Goal: Task Accomplishment & Management: Manage account settings

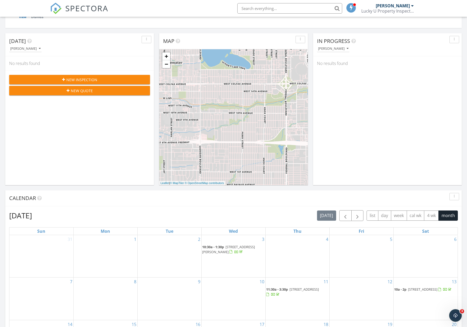
scroll to position [76, 0]
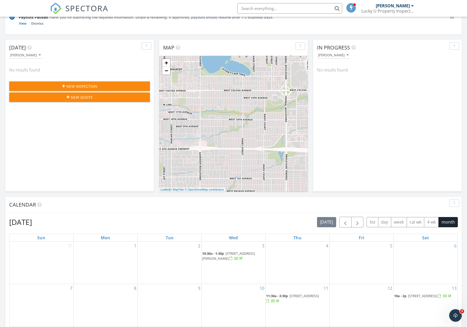
click at [303, 9] on input "text" at bounding box center [289, 8] width 105 height 10
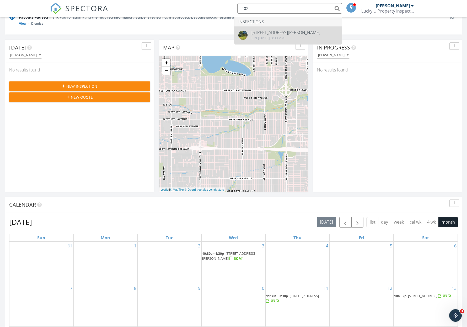
type input "202"
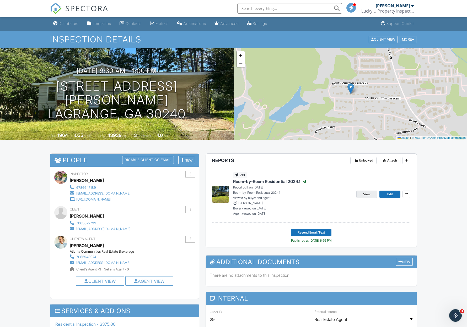
click at [369, 193] on span "View" at bounding box center [366, 194] width 7 height 5
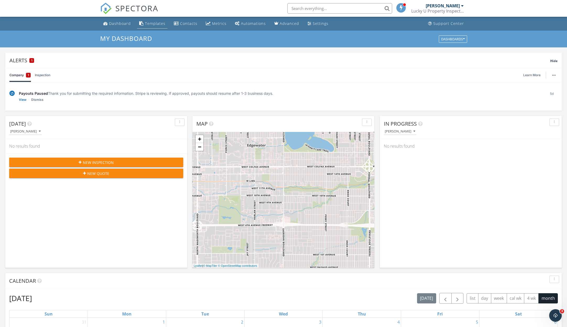
click at [152, 20] on link "Templates" at bounding box center [152, 24] width 30 height 10
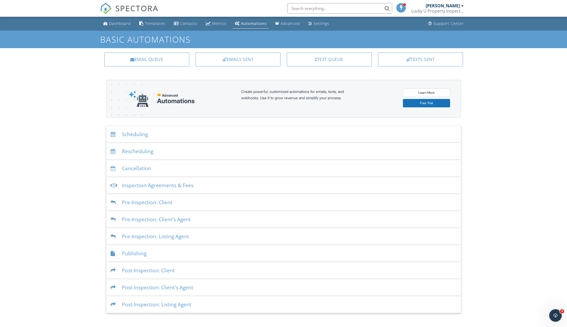
click at [203, 186] on div "Inspection Agreements & Fees" at bounding box center [283, 185] width 354 height 17
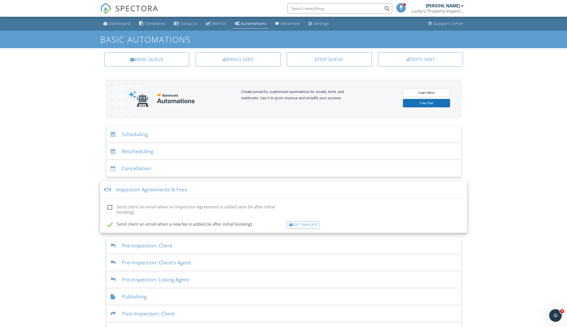
click at [303, 224] on div "Edit Template" at bounding box center [303, 224] width 32 height 7
click at [40, 198] on div "Dashboard Templates Contacts Metrics Automations Advanced Settings Support Cent…" at bounding box center [283, 187] width 567 height 340
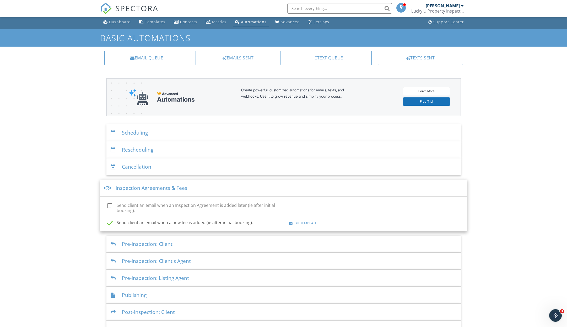
click at [233, 189] on div "Inspection Agreements & Fees" at bounding box center [283, 188] width 367 height 17
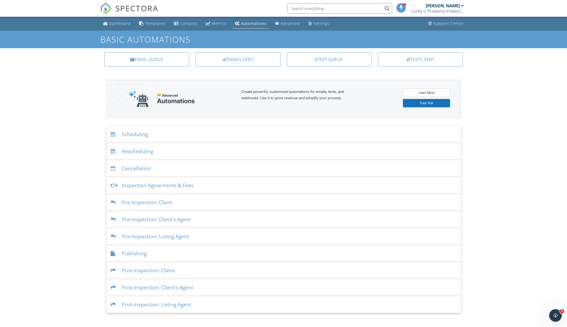
scroll to position [0, 0]
click at [288, 21] on div "Advanced" at bounding box center [289, 23] width 19 height 5
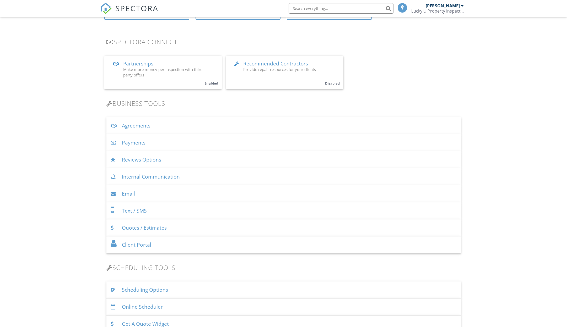
scroll to position [138, 0]
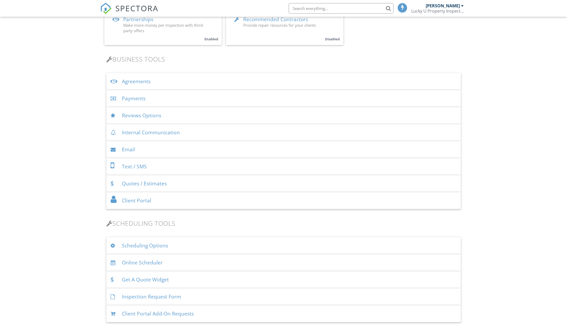
click at [181, 78] on div "Agreements" at bounding box center [283, 81] width 354 height 17
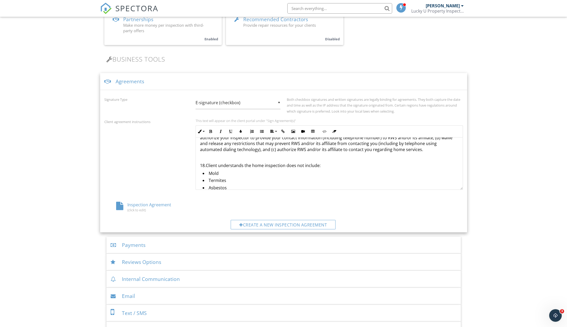
scroll to position [753, 0]
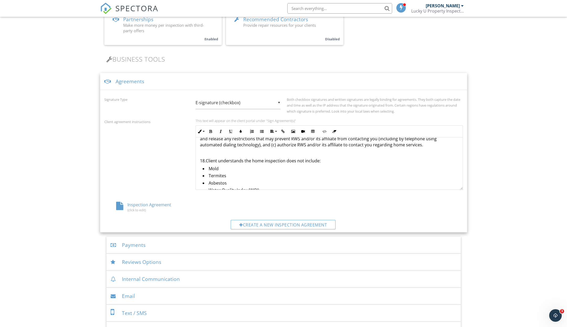
click at [414, 77] on div "Agreements" at bounding box center [283, 81] width 367 height 17
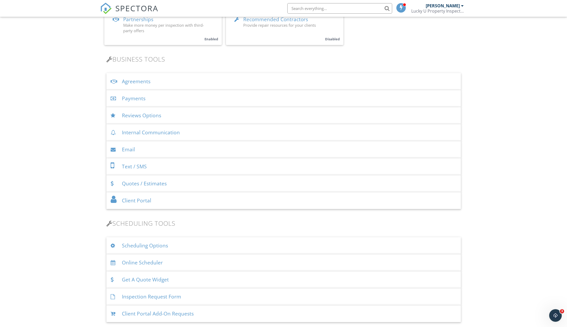
click at [238, 78] on div "Agreements" at bounding box center [283, 81] width 354 height 17
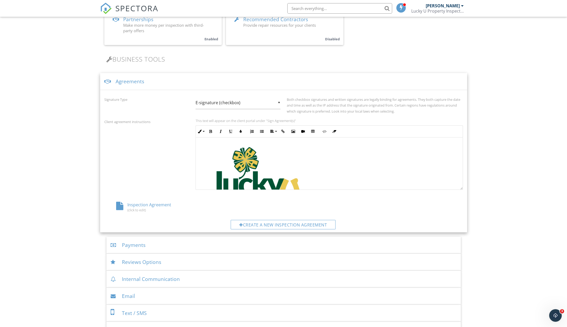
scroll to position [0, 0]
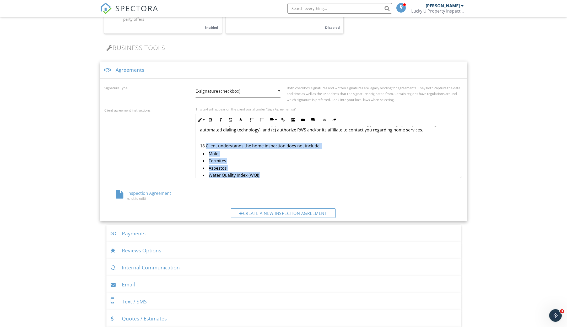
scroll to position [766, 0]
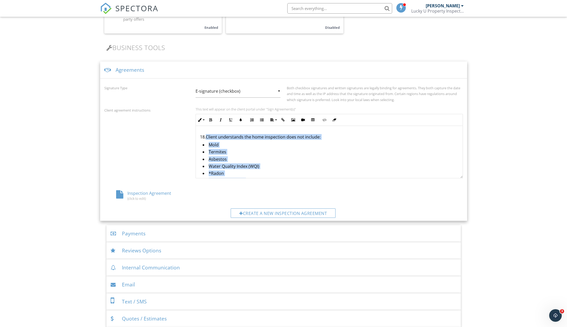
drag, startPoint x: 206, startPoint y: 154, endPoint x: 386, endPoint y: 171, distance: 180.0
copy div "Client understands the home inspection does not include: Mold Termites Asbestos…"
click at [140, 198] on div "(click to edit)" at bounding box center [164, 198] width 96 height 4
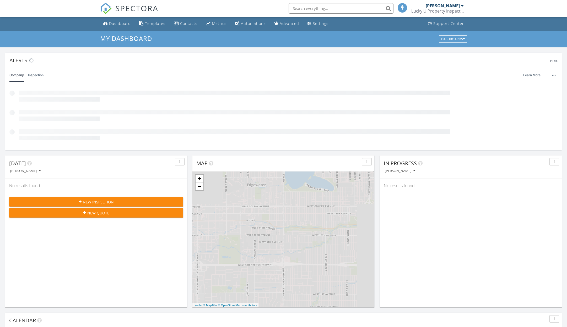
scroll to position [477, 567]
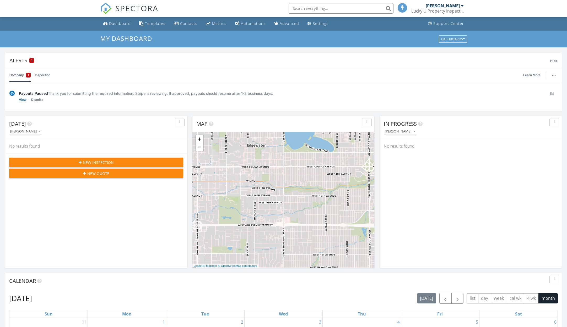
click at [336, 9] on input "text" at bounding box center [340, 8] width 105 height 10
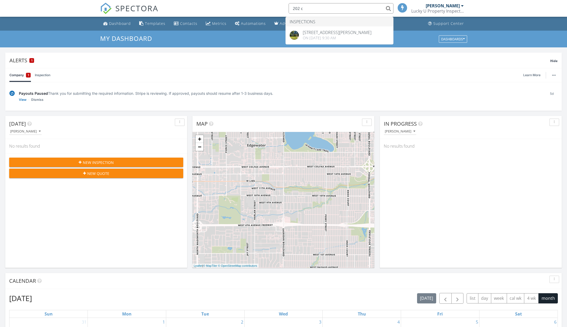
type input "202 ch"
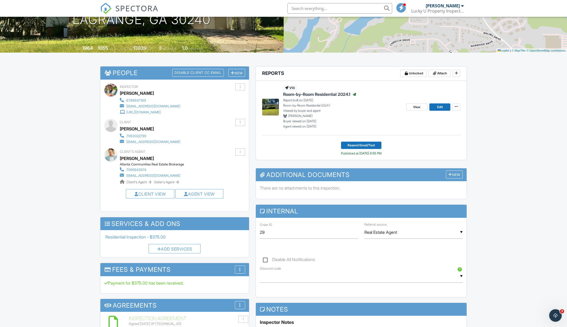
scroll to position [89, 0]
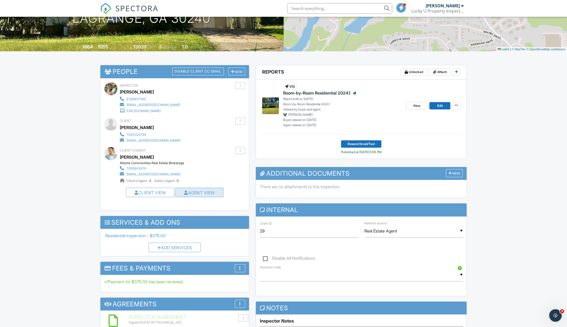
click at [195, 192] on link "Agent View" at bounding box center [199, 192] width 31 height 5
click at [151, 190] on link "Client View" at bounding box center [149, 192] width 31 height 5
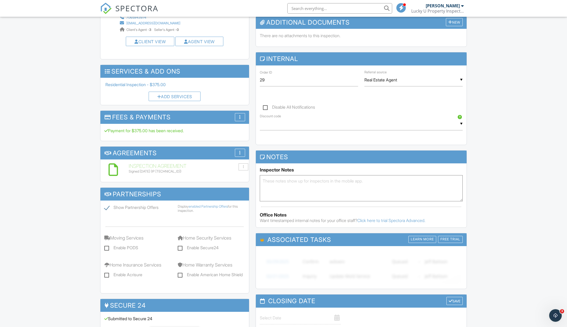
scroll to position [248, 0]
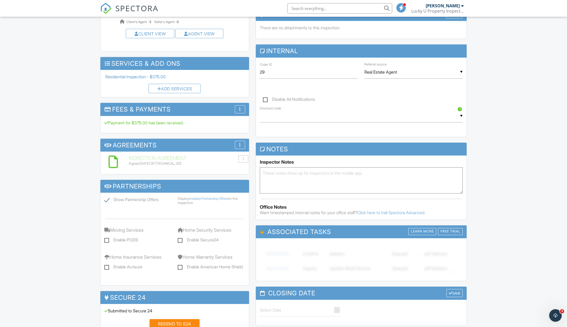
click at [159, 156] on h6 "Inspection Agreement" at bounding box center [187, 159] width 116 height 6
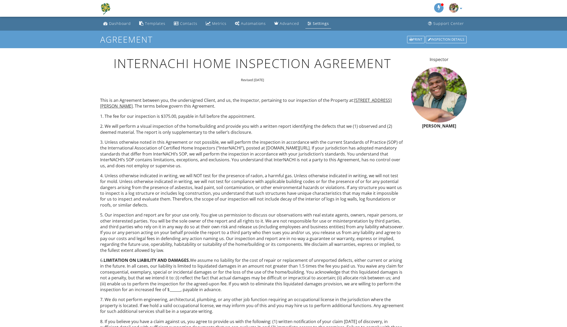
click at [320, 22] on div "Settings" at bounding box center [321, 23] width 16 height 5
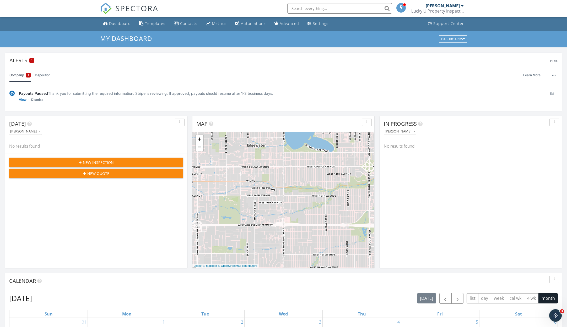
click at [24, 100] on link "View" at bounding box center [23, 99] width 8 height 5
